Goal: Check status: Check status

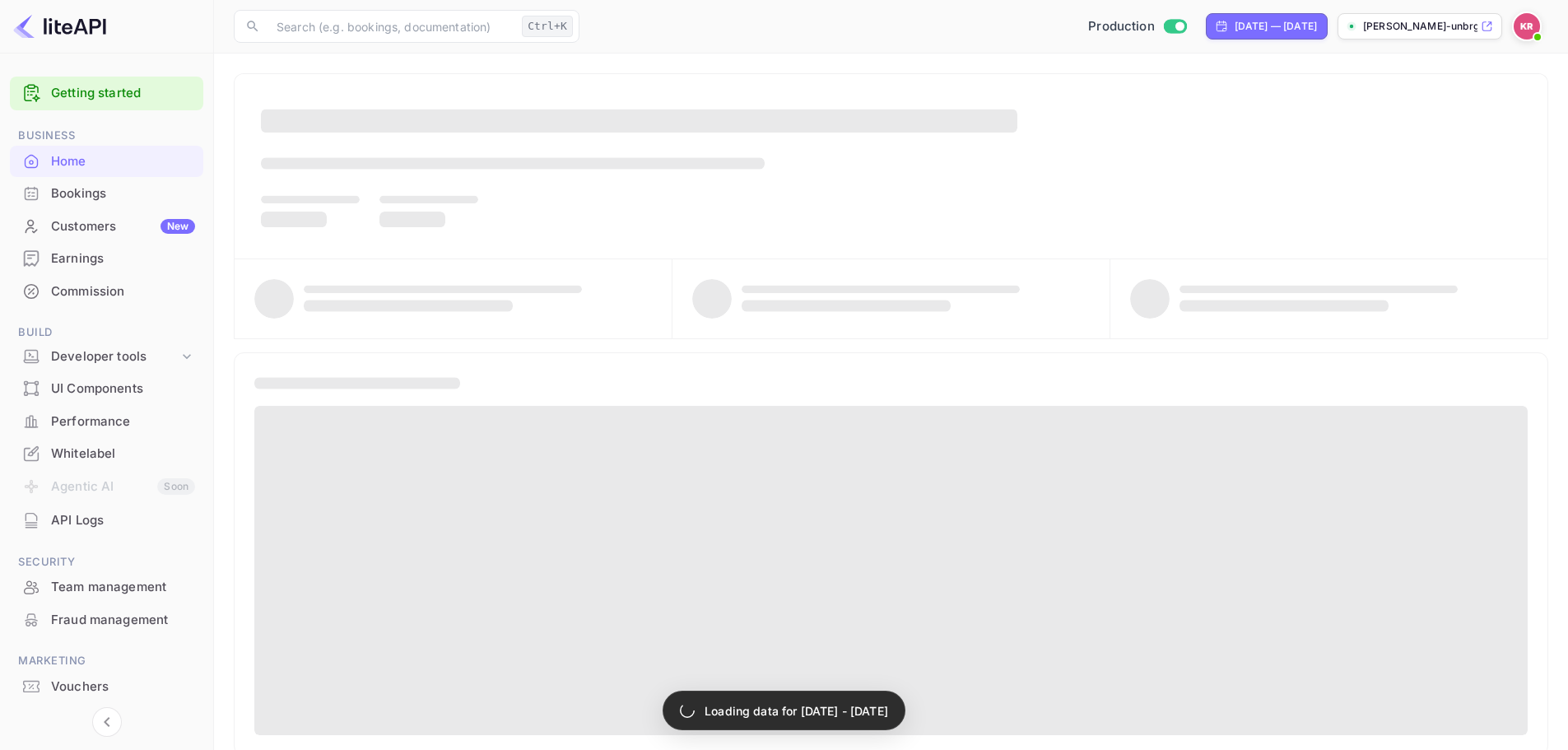
click at [46, 199] on div "Bookings" at bounding box center [107, 194] width 193 height 32
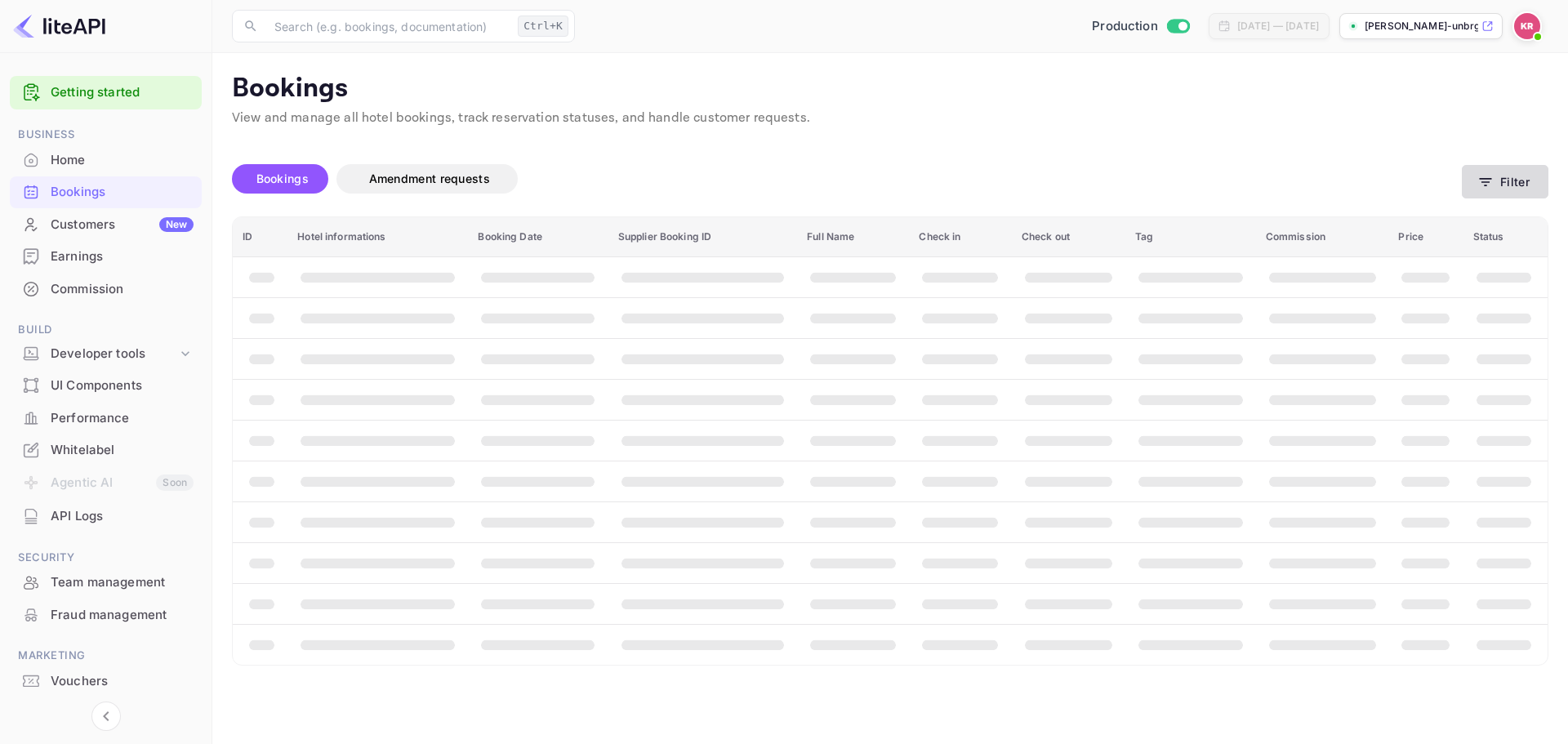
click at [1482, 180] on icon "button" at bounding box center [1485, 182] width 16 height 16
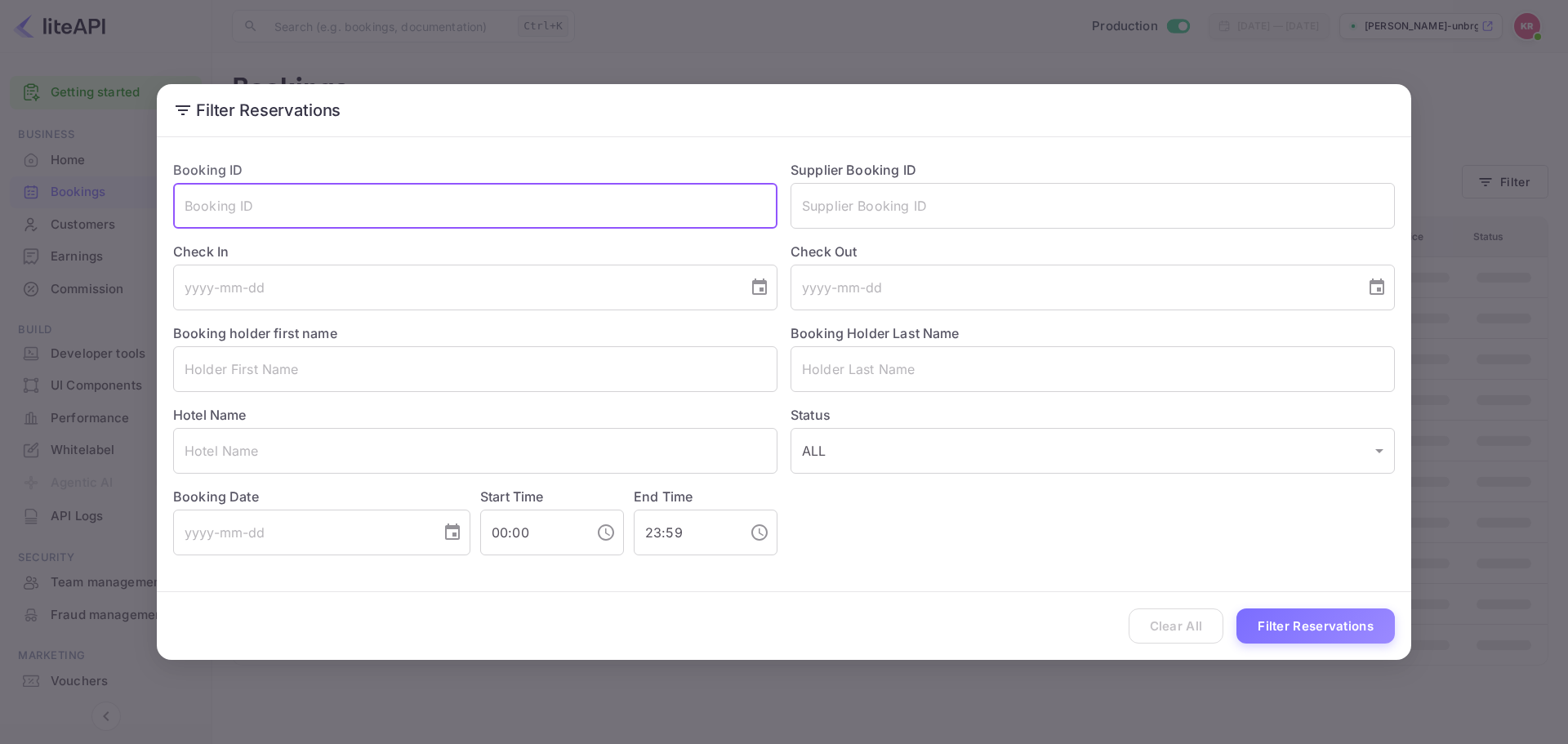
click at [373, 212] on input "text" at bounding box center [475, 206] width 605 height 46
paste input "pK9JI8Sxn"
type input "pK9JI8Sxn"
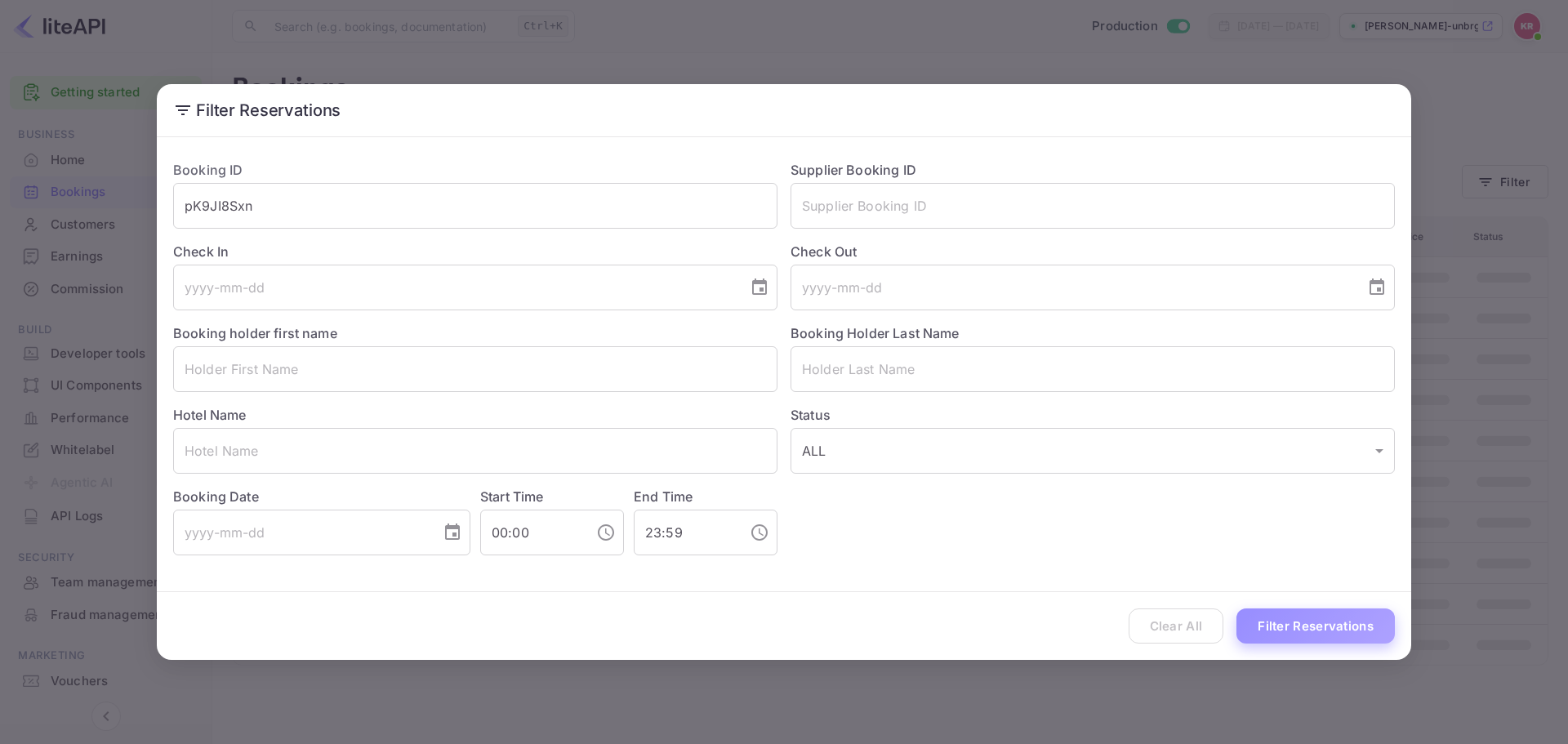
click at [1368, 622] on button "Filter Reservations" at bounding box center [1315, 625] width 159 height 35
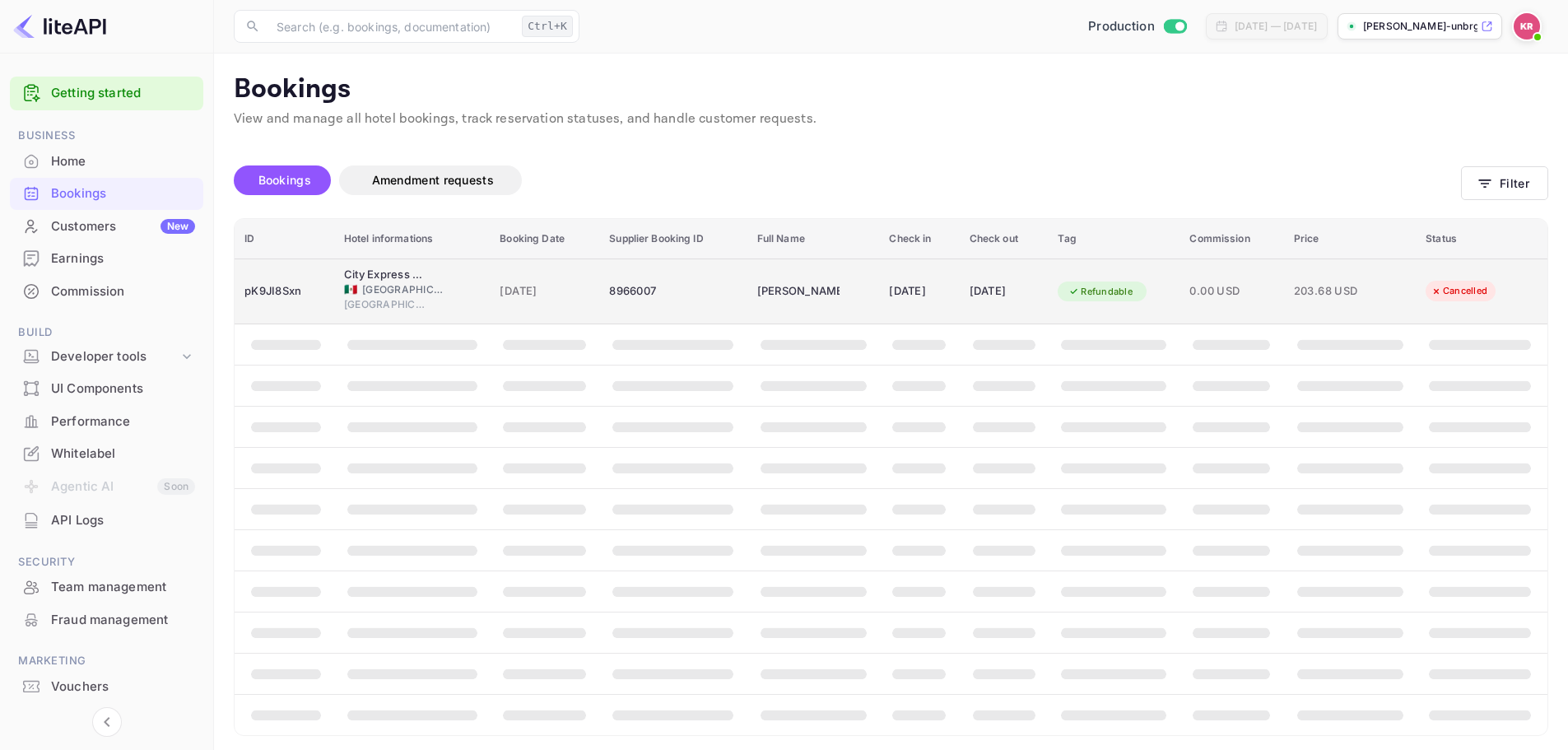
click at [310, 280] on div "pK9JI8Sxn" at bounding box center [284, 291] width 80 height 27
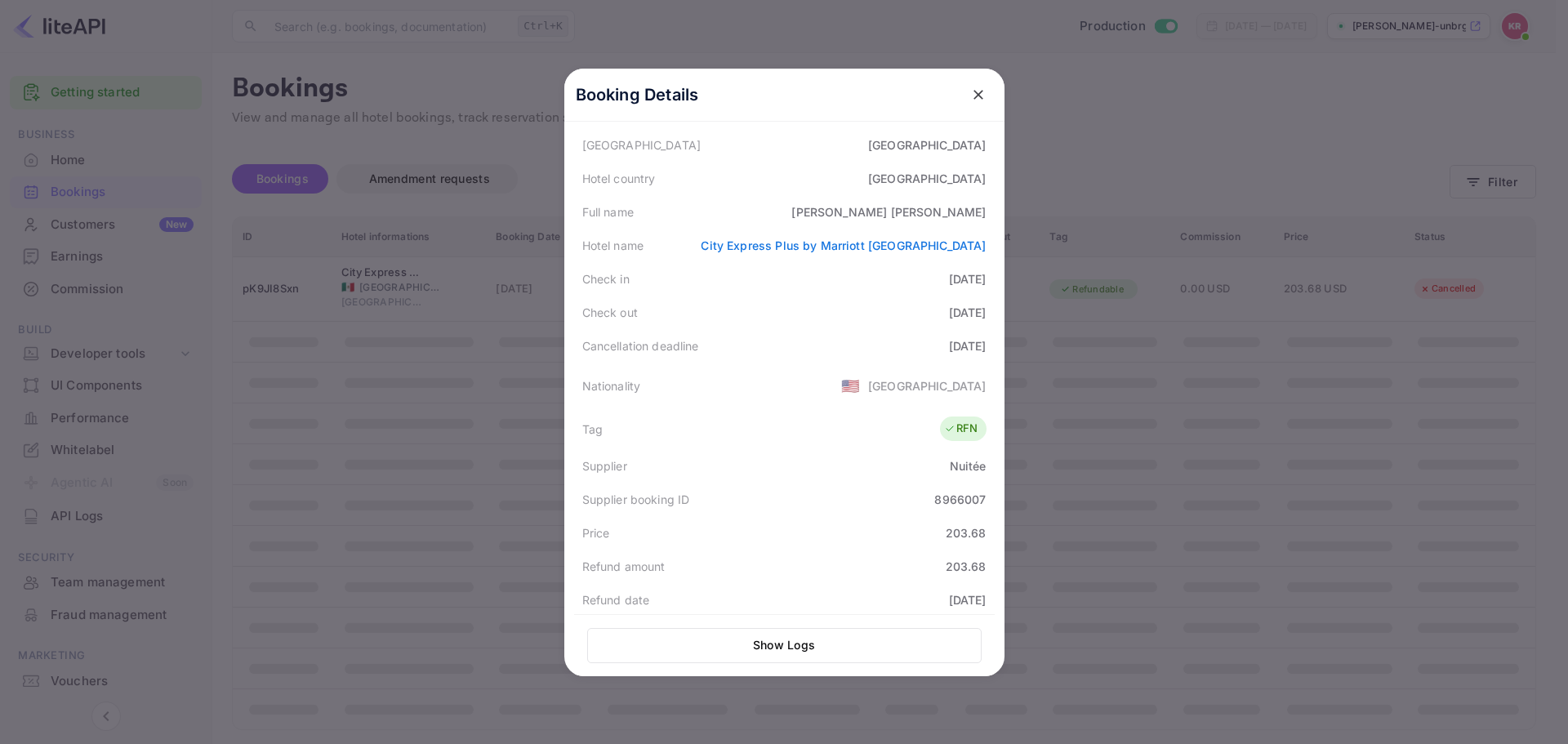
scroll to position [164, 0]
drag, startPoint x: 892, startPoint y: 341, endPoint x: 848, endPoint y: 400, distance: 73.6
click at [980, 352] on div "Cancellation deadline [DATE]" at bounding box center [784, 341] width 421 height 33
click at [846, 402] on div "Nationality 🇺🇸 [DEMOGRAPHIC_DATA]" at bounding box center [784, 382] width 421 height 46
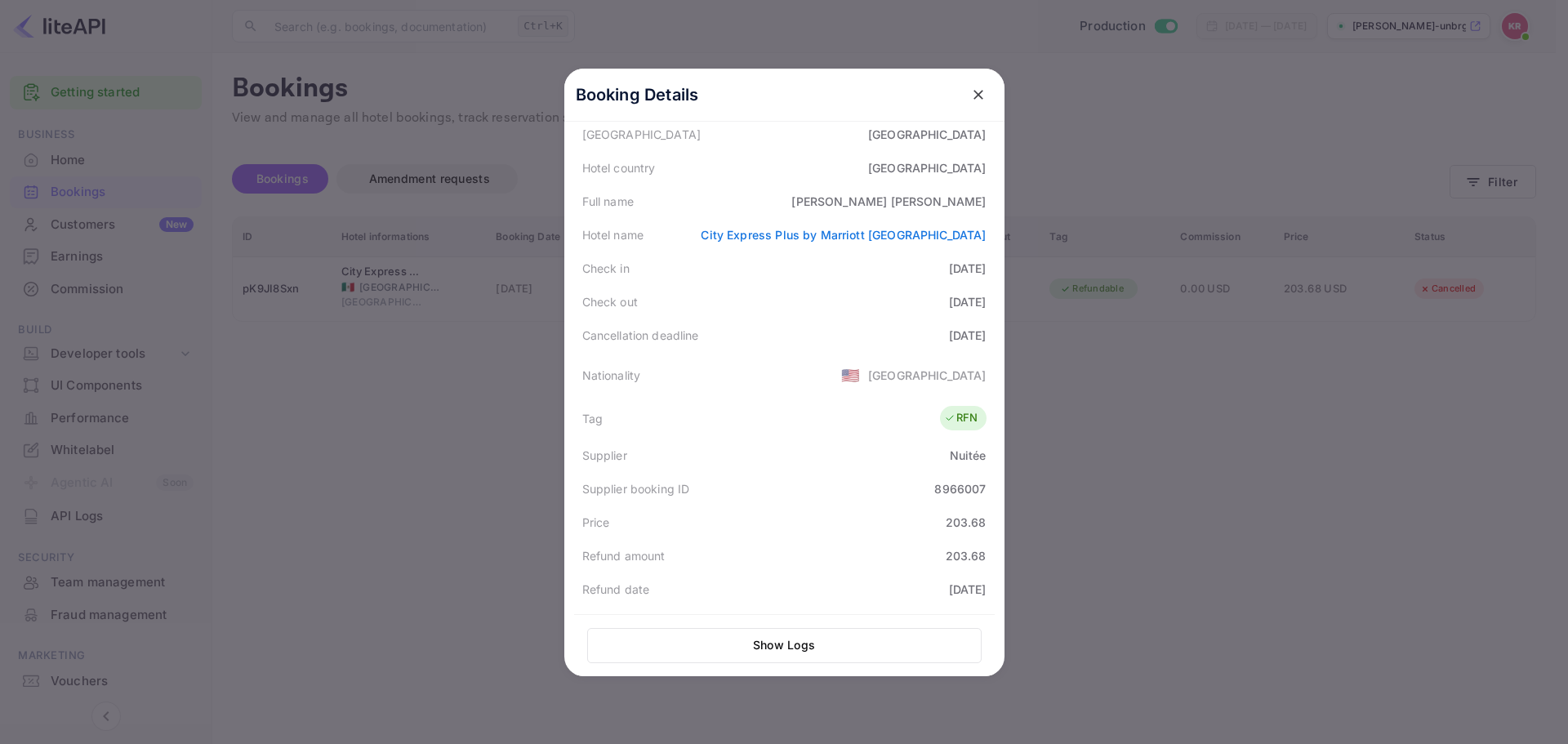
scroll to position [0, 0]
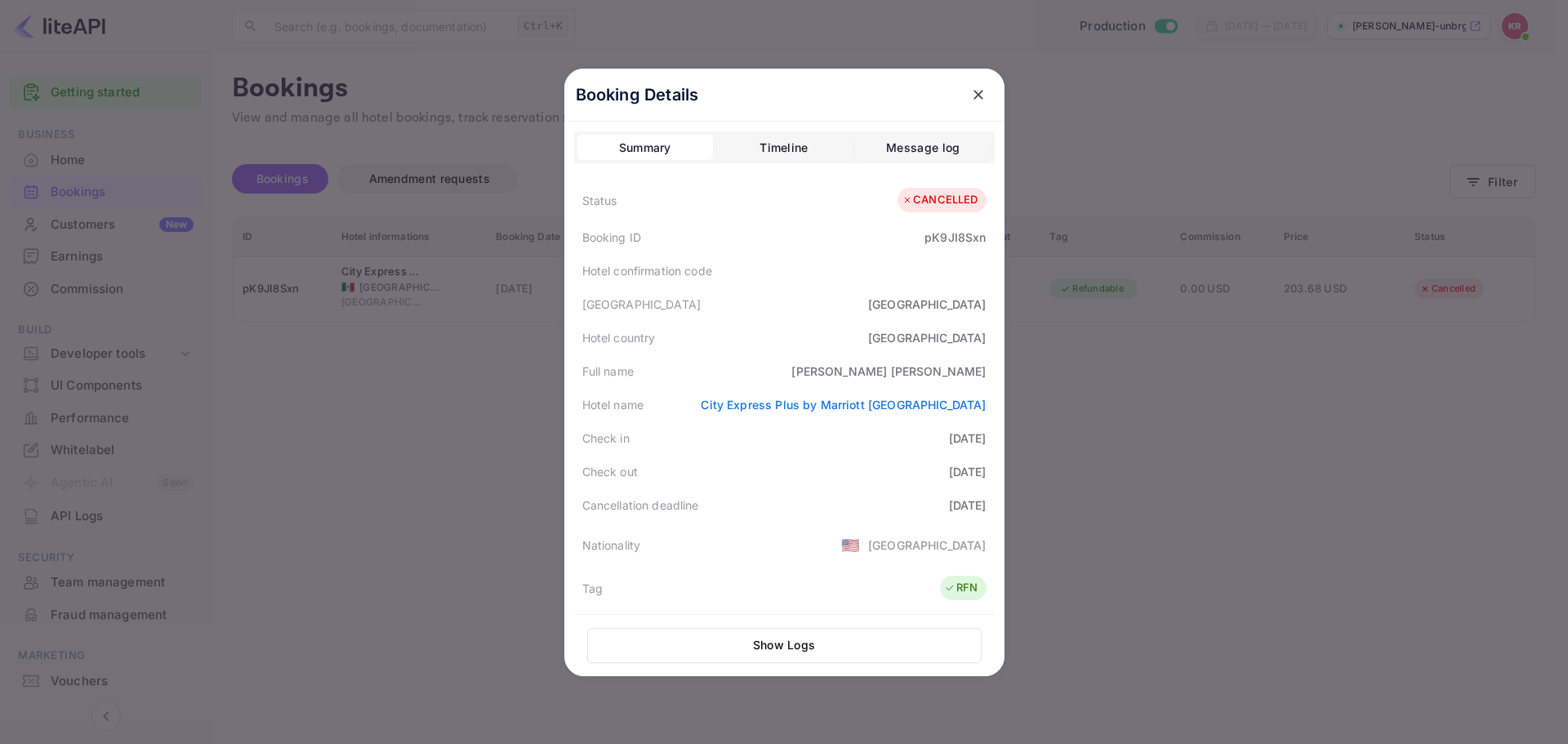
click at [975, 100] on icon "close" at bounding box center [978, 94] width 16 height 16
